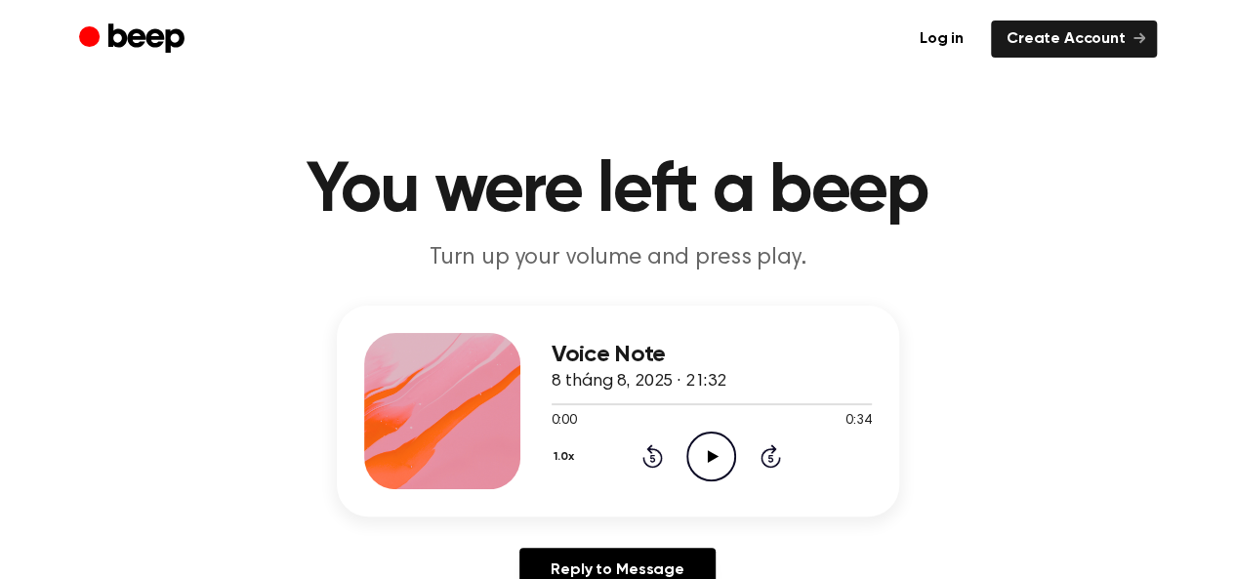
click at [704, 448] on icon "Play Audio" at bounding box center [711, 457] width 50 height 50
click at [721, 472] on icon "Play Audio" at bounding box center [711, 457] width 50 height 50
click at [738, 470] on div "1.0x Rewind 5 seconds Play Audio Skip 5 seconds" at bounding box center [712, 457] width 320 height 50
click at [722, 466] on icon "Play Audio" at bounding box center [711, 457] width 50 height 50
